Goal: Task Accomplishment & Management: Use online tool/utility

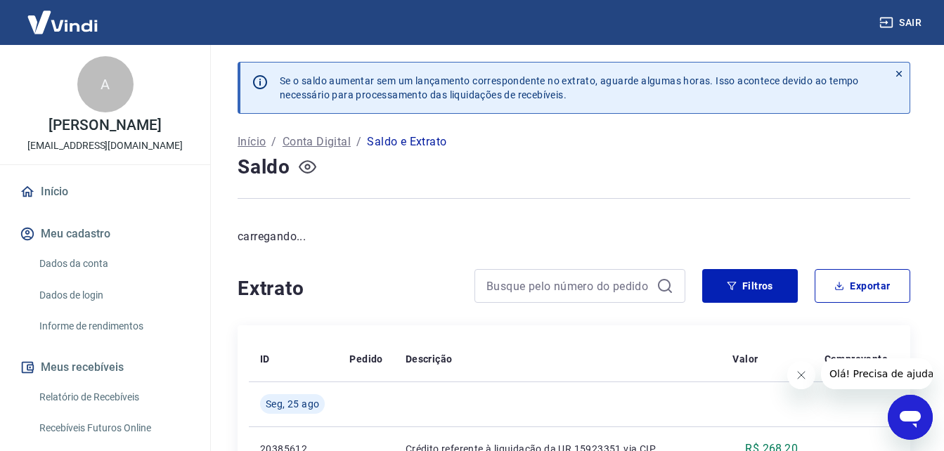
click at [315, 170] on icon "button" at bounding box center [308, 167] width 18 height 18
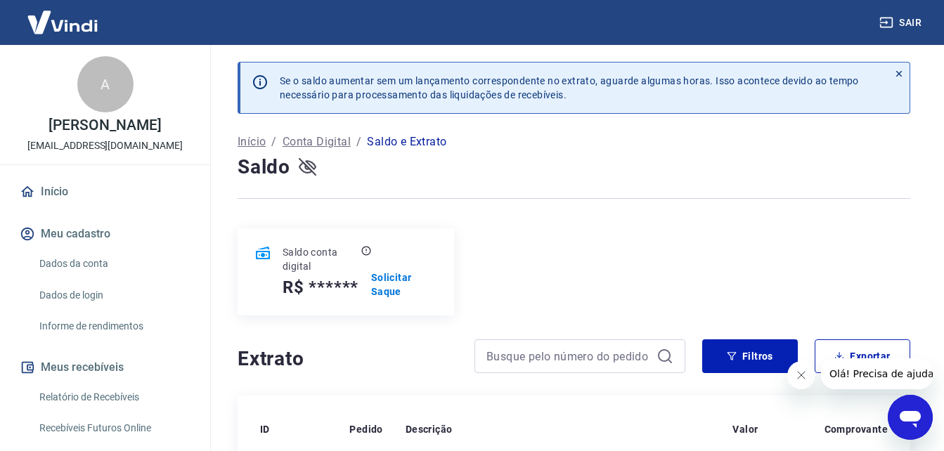
click at [315, 170] on icon "button" at bounding box center [308, 167] width 18 height 18
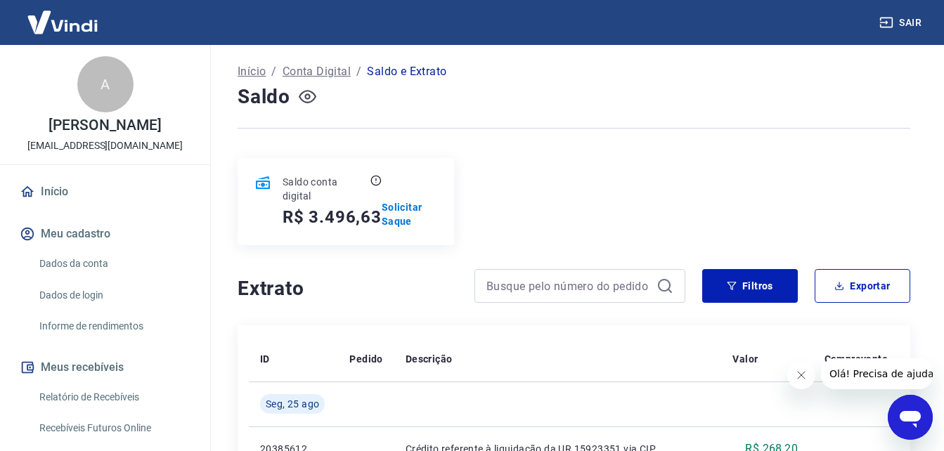
scroll to position [141, 0]
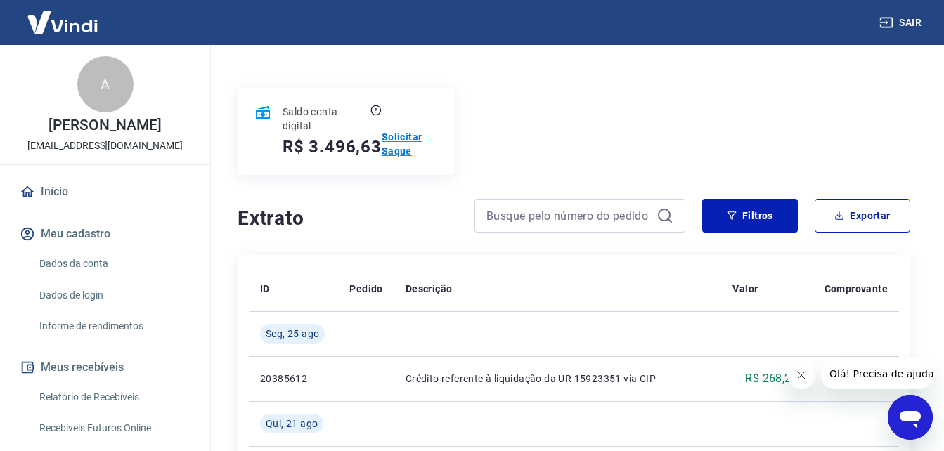
click at [393, 145] on p "Solicitar Saque" at bounding box center [410, 144] width 56 height 28
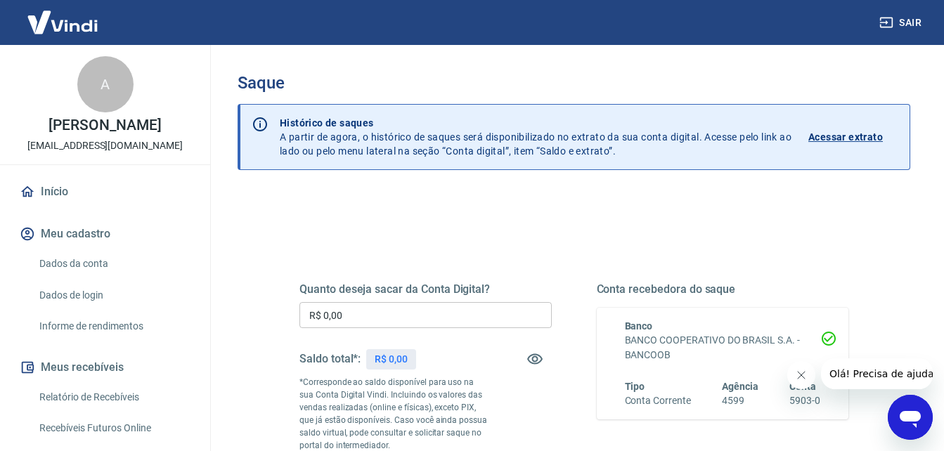
click at [353, 309] on input "R$ 0,00" at bounding box center [425, 315] width 252 height 26
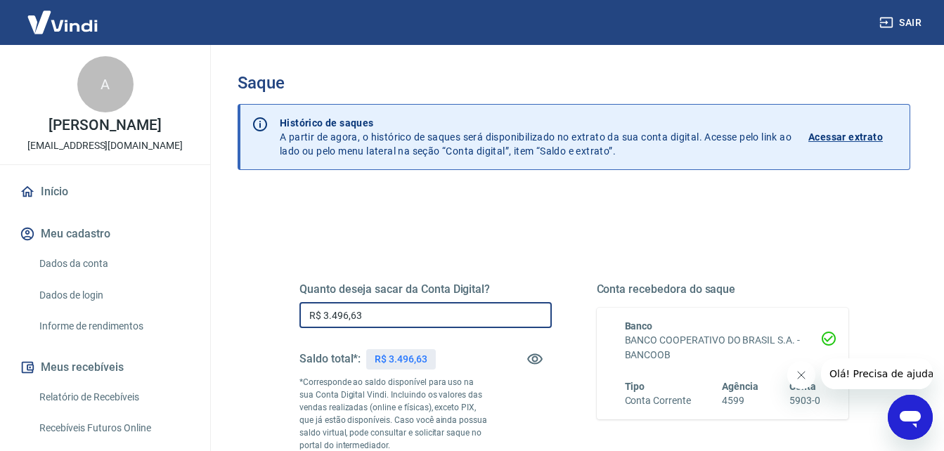
drag, startPoint x: 397, startPoint y: 313, endPoint x: 212, endPoint y: 313, distance: 185.5
click at [212, 313] on div "Saque Histórico de saques A partir de agora, o histórico de saques será disponi…" at bounding box center [574, 325] width 740 height 560
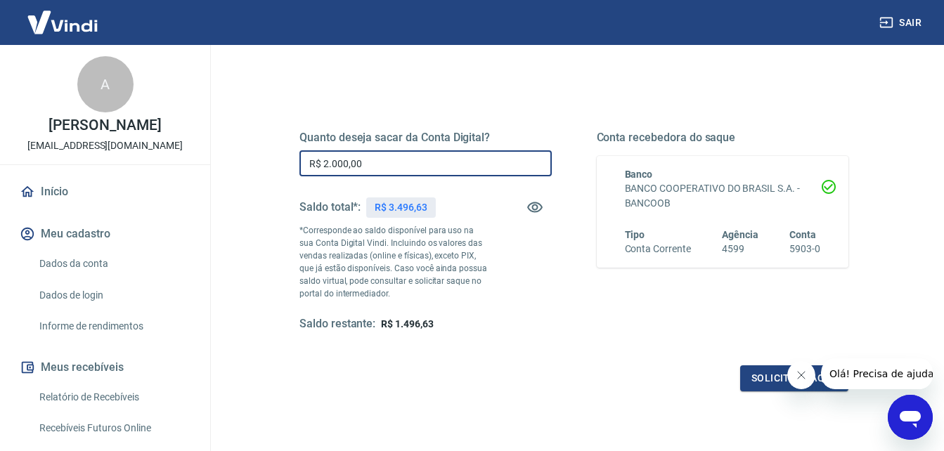
scroll to position [70, 0]
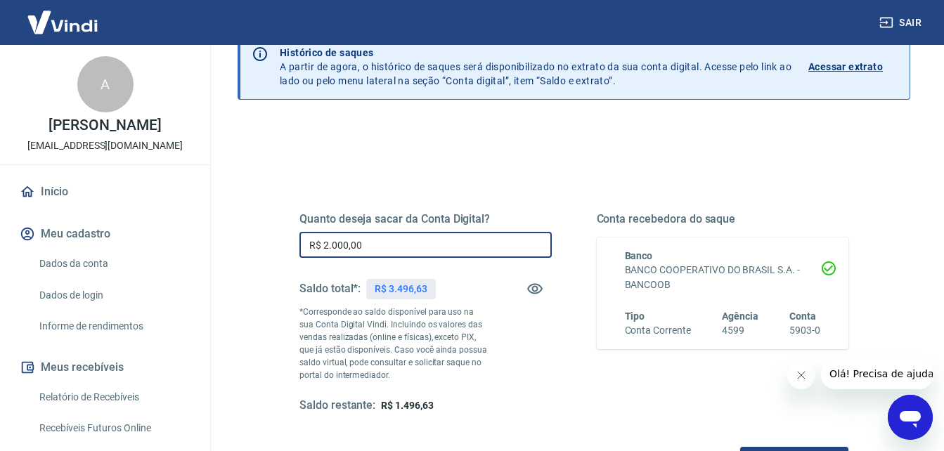
drag, startPoint x: 374, startPoint y: 242, endPoint x: 209, endPoint y: 235, distance: 164.6
click at [209, 242] on div "Sair A Amanda Heidrick Peixoto de Brito adm.muscletechacademia@gmail.com Início…" at bounding box center [472, 155] width 944 height 451
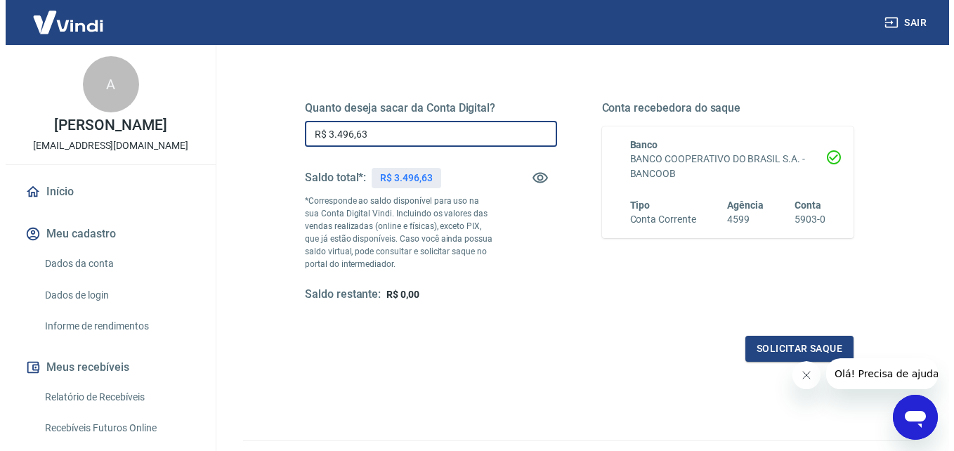
scroll to position [211, 0]
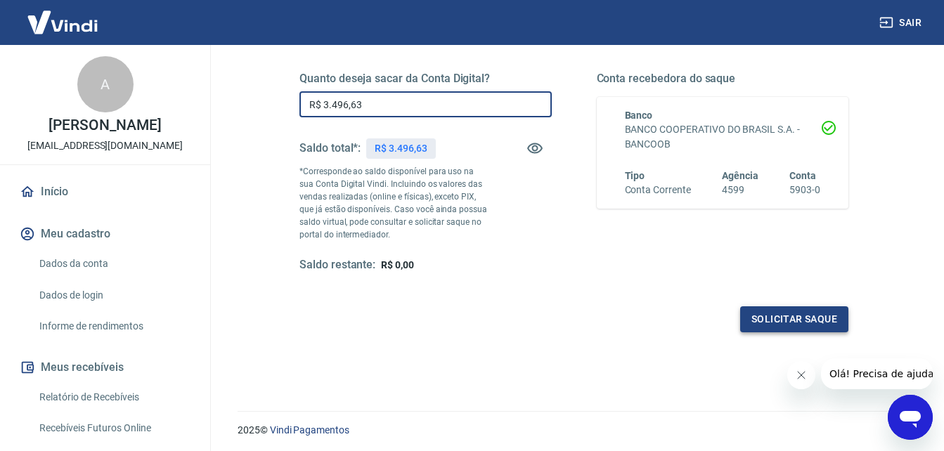
type input "R$ 3.496,63"
click at [810, 317] on button "Solicitar saque" at bounding box center [794, 319] width 108 height 26
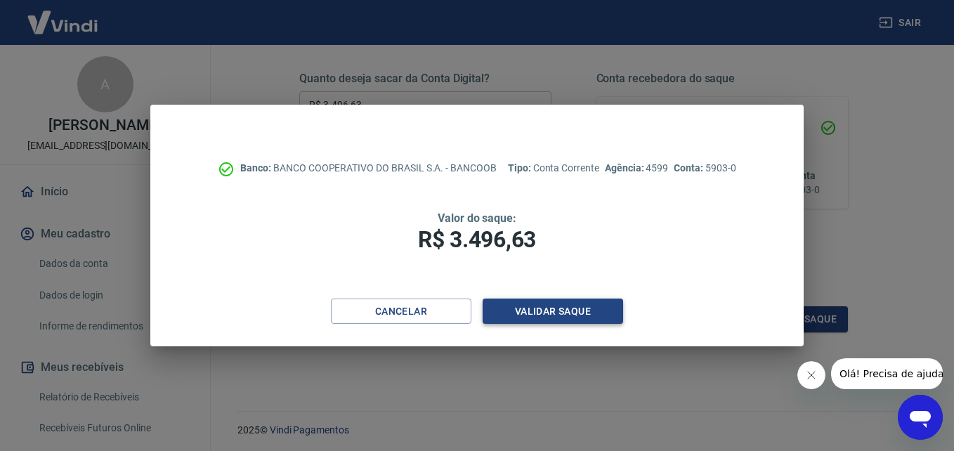
click at [584, 299] on button "Validar saque" at bounding box center [553, 312] width 141 height 26
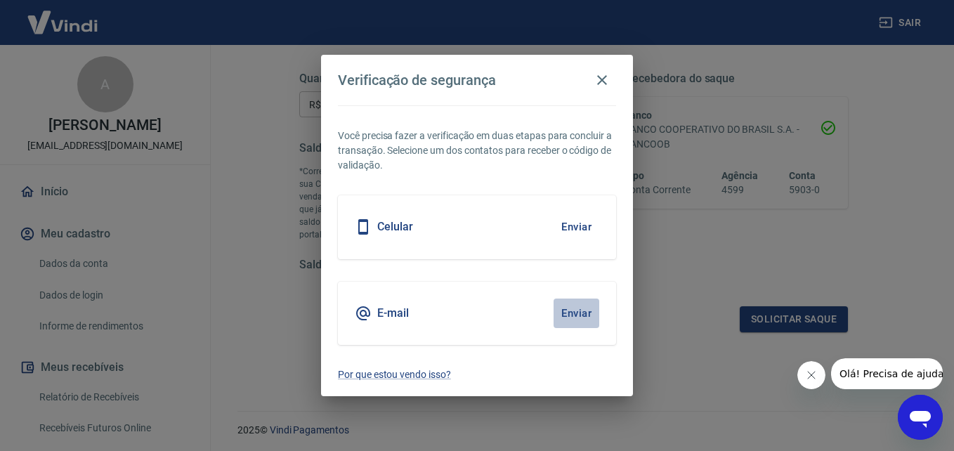
click at [575, 314] on button "Enviar" at bounding box center [577, 314] width 46 height 30
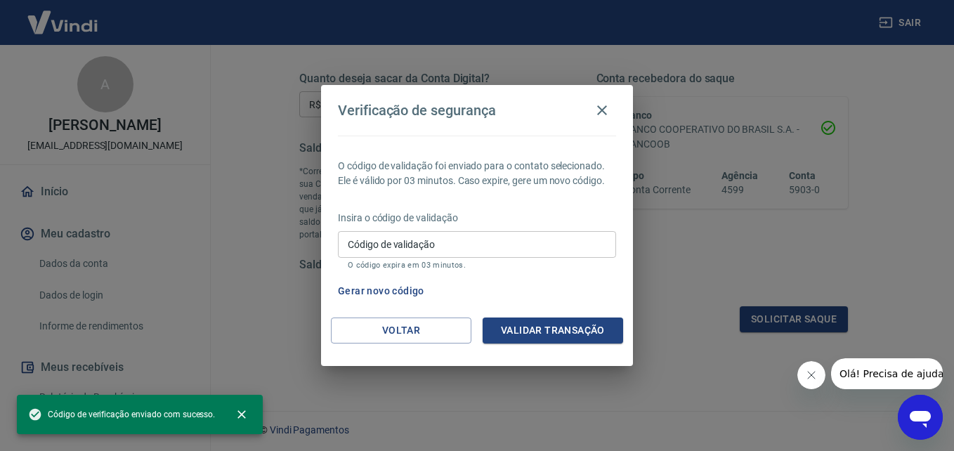
click at [396, 240] on div "Código de validação Código de validação O código expira em 03 minutos." at bounding box center [477, 250] width 278 height 38
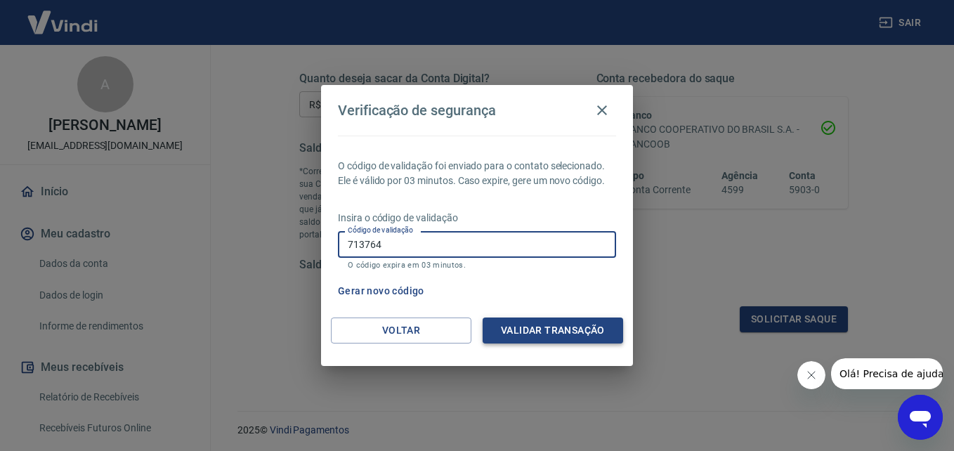
type input "713764"
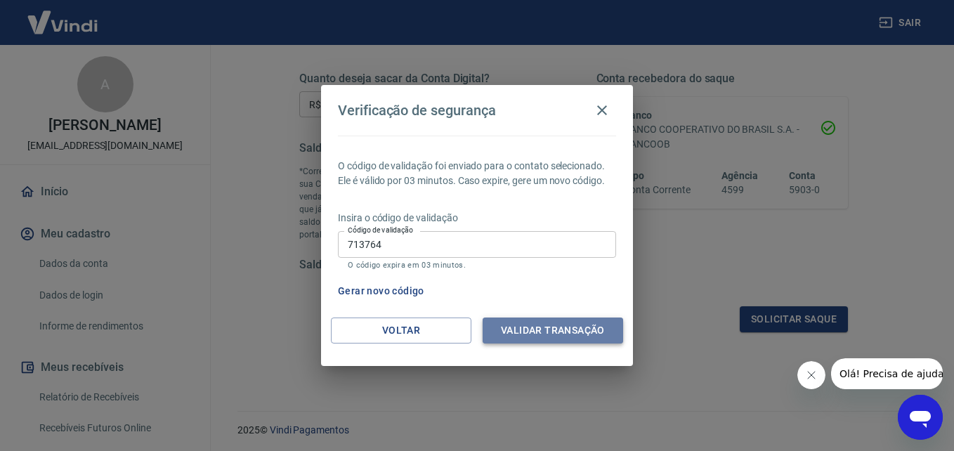
click at [552, 330] on button "Validar transação" at bounding box center [553, 331] width 141 height 26
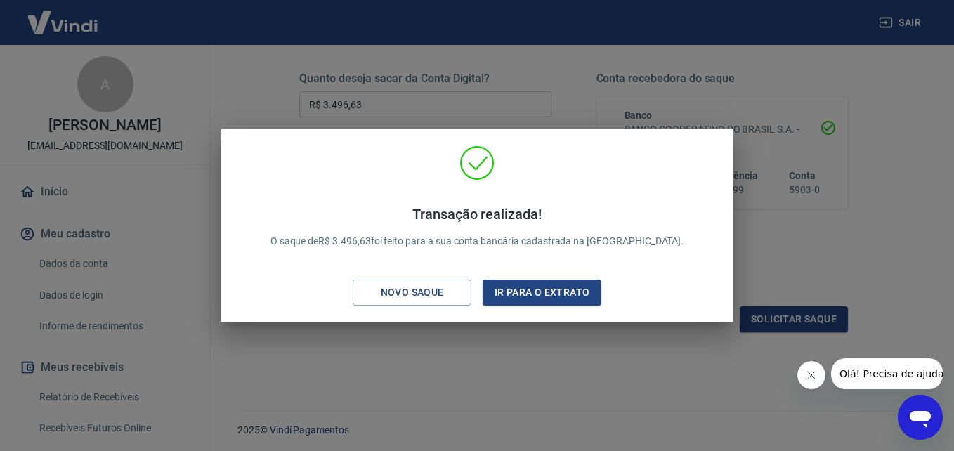
click at [928, 145] on div "Transação realizada! O saque de R$ 3.496,63 foi feito para a sua conta bancária…" at bounding box center [477, 225] width 954 height 451
